Goal: Information Seeking & Learning: Check status

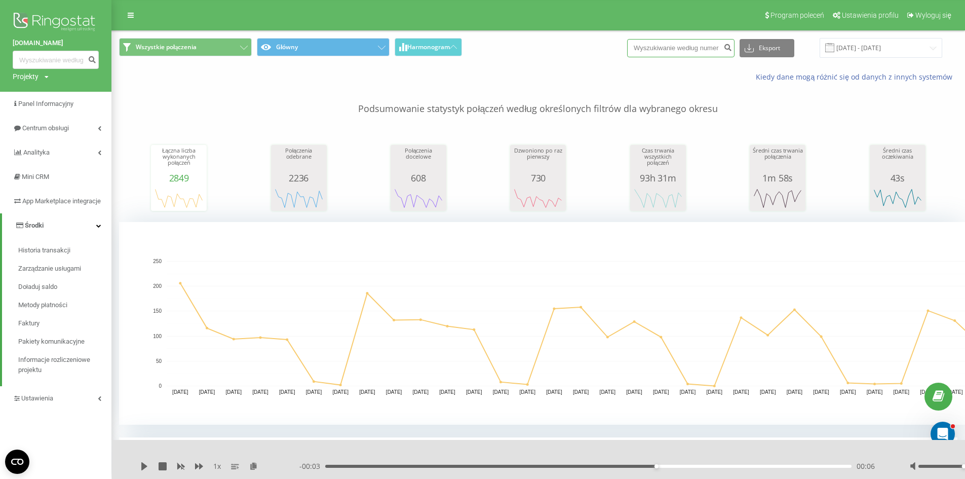
click at [728, 52] on input at bounding box center [680, 48] width 107 height 18
paste input "784377363"
type input "784377363"
click at [735, 50] on button "submit" at bounding box center [728, 48] width 14 height 18
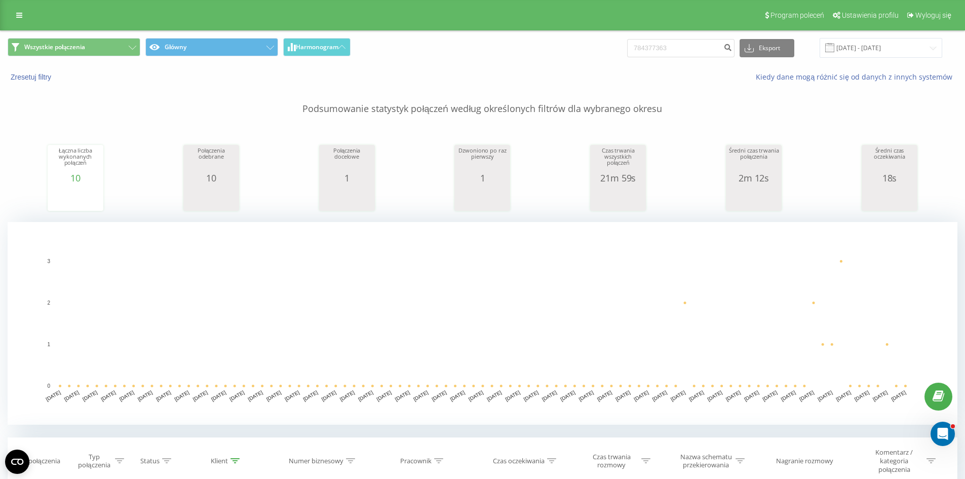
scroll to position [203, 0]
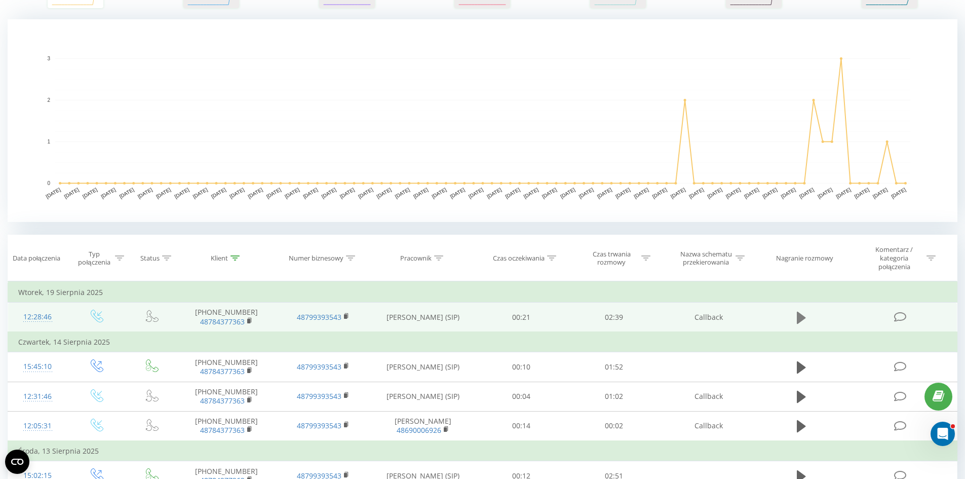
click at [800, 322] on icon at bounding box center [801, 318] width 9 height 14
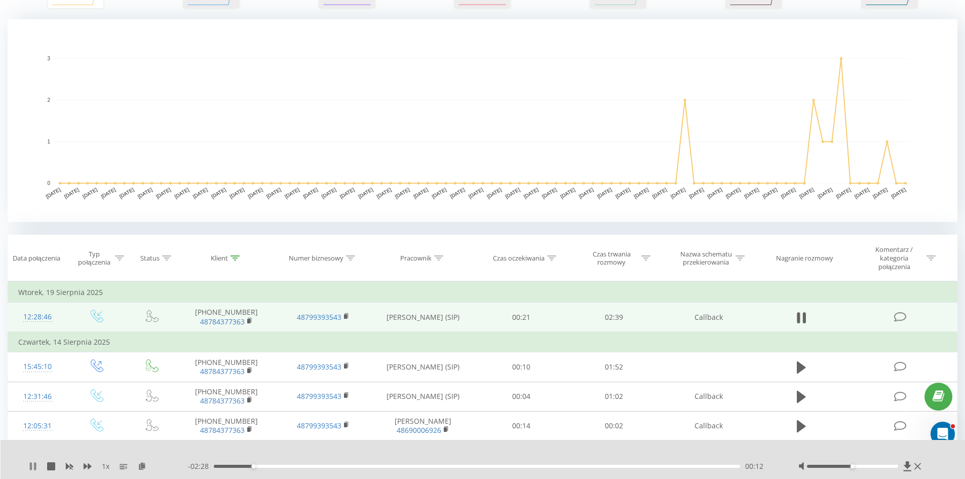
click at [35, 465] on icon at bounding box center [35, 466] width 2 height 8
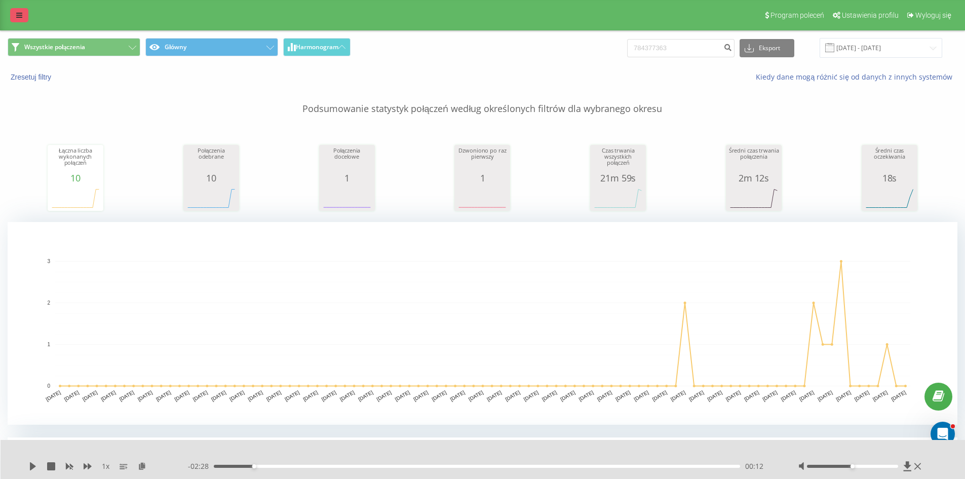
click at [19, 14] on icon at bounding box center [19, 15] width 6 height 7
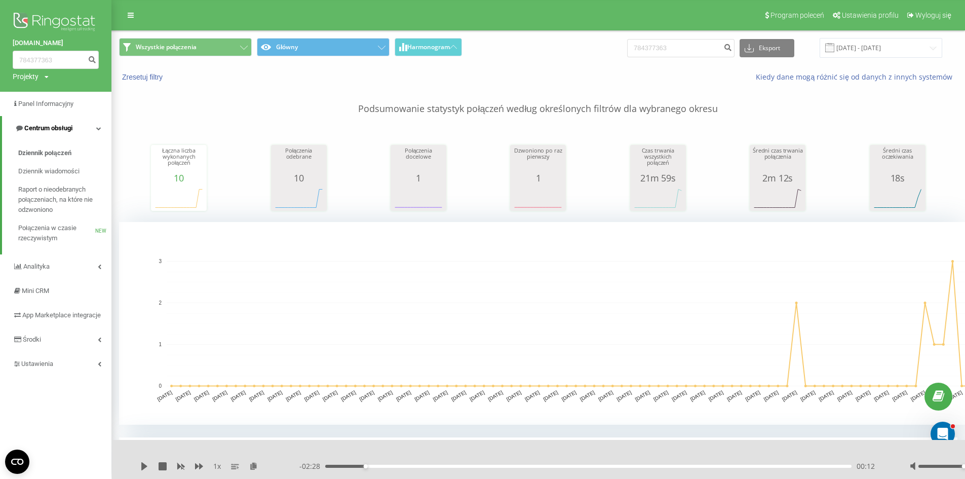
click at [57, 126] on span "Centrum obsługi" at bounding box center [48, 128] width 48 height 8
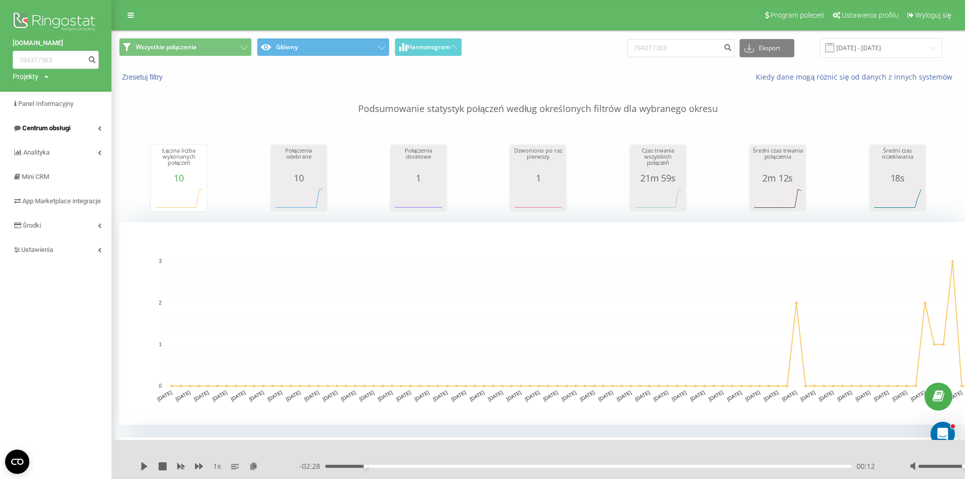
click at [57, 132] on span "Centrum obsługi" at bounding box center [46, 128] width 48 height 8
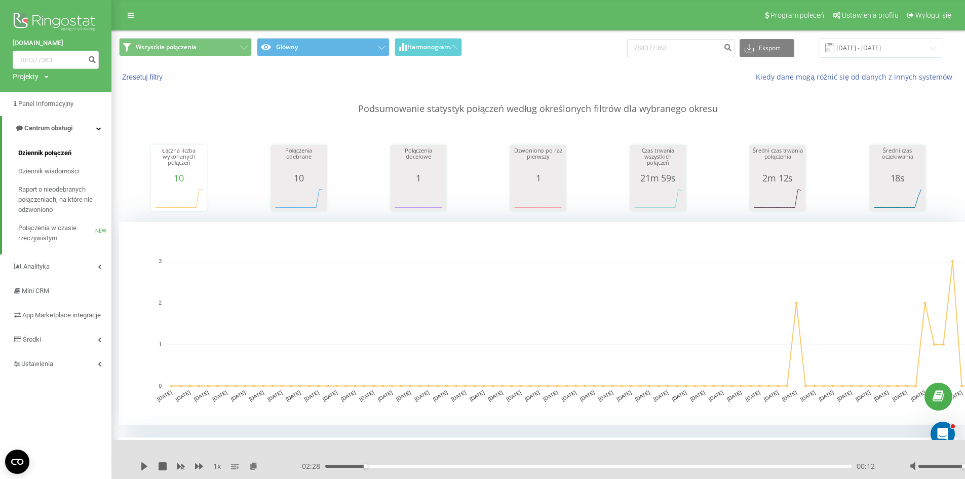
click at [50, 150] on span "Dziennik połączeń" at bounding box center [44, 153] width 53 height 10
click at [52, 18] on img at bounding box center [56, 22] width 86 height 25
